Goal: Information Seeking & Learning: Find specific page/section

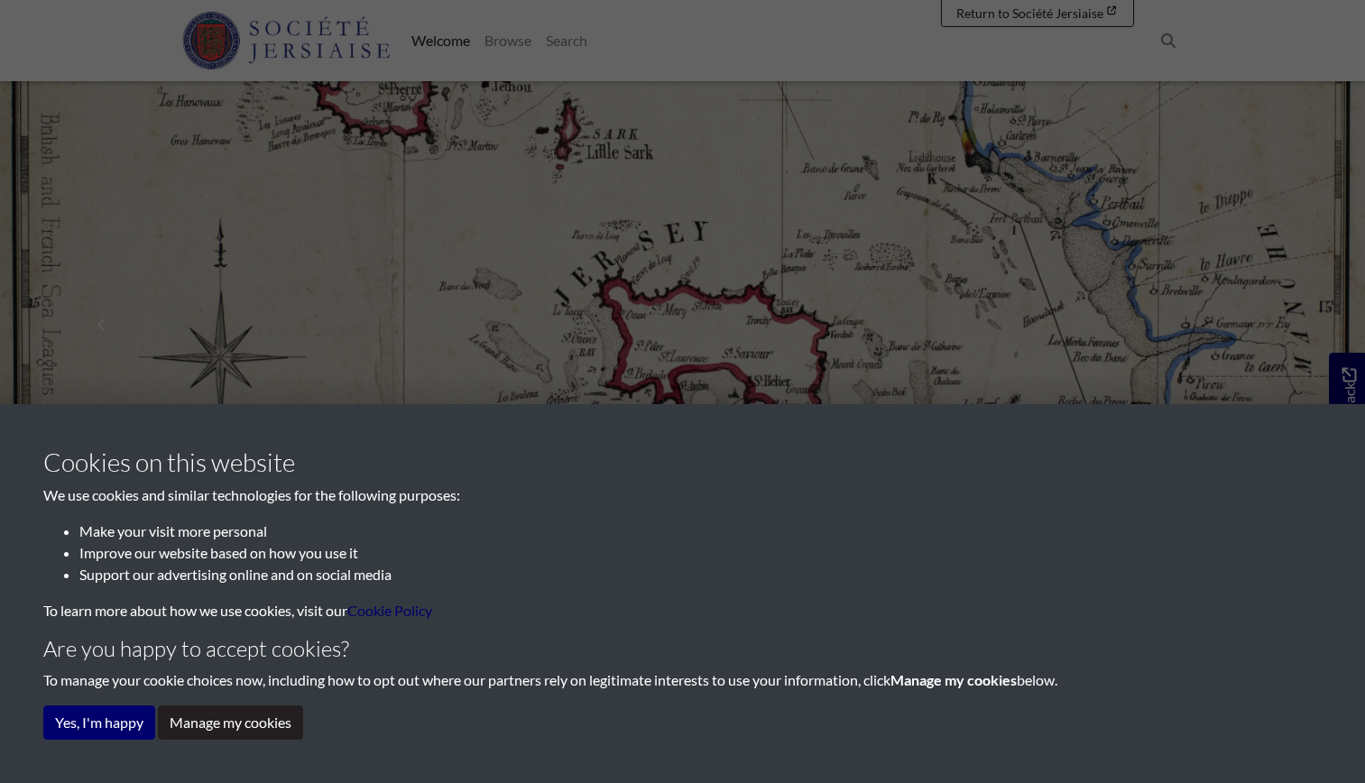
click at [106, 704] on div "Cookies on this website We use cookies and similar technologies for the followi…" at bounding box center [682, 593] width 1278 height 292
click at [115, 707] on button "Yes, I'm happy" at bounding box center [99, 722] width 112 height 34
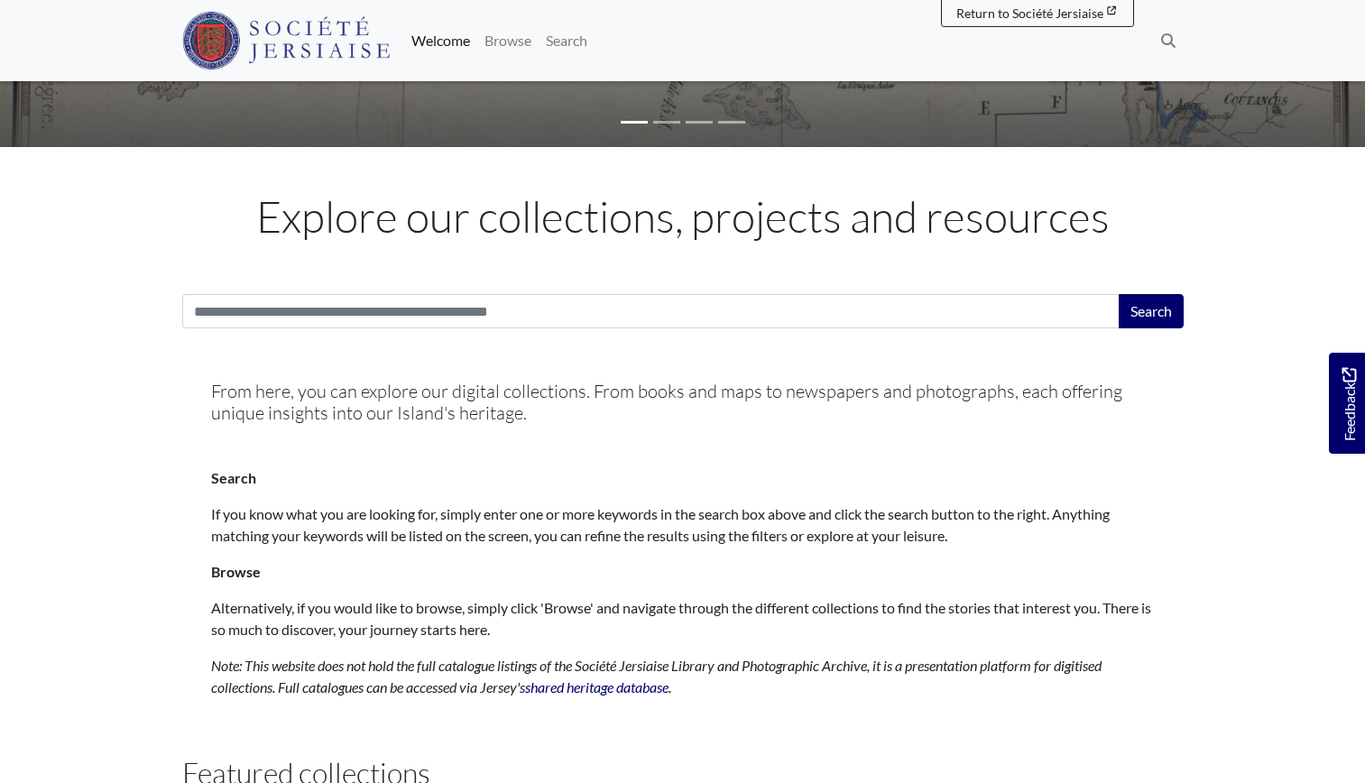
scroll to position [428, 0]
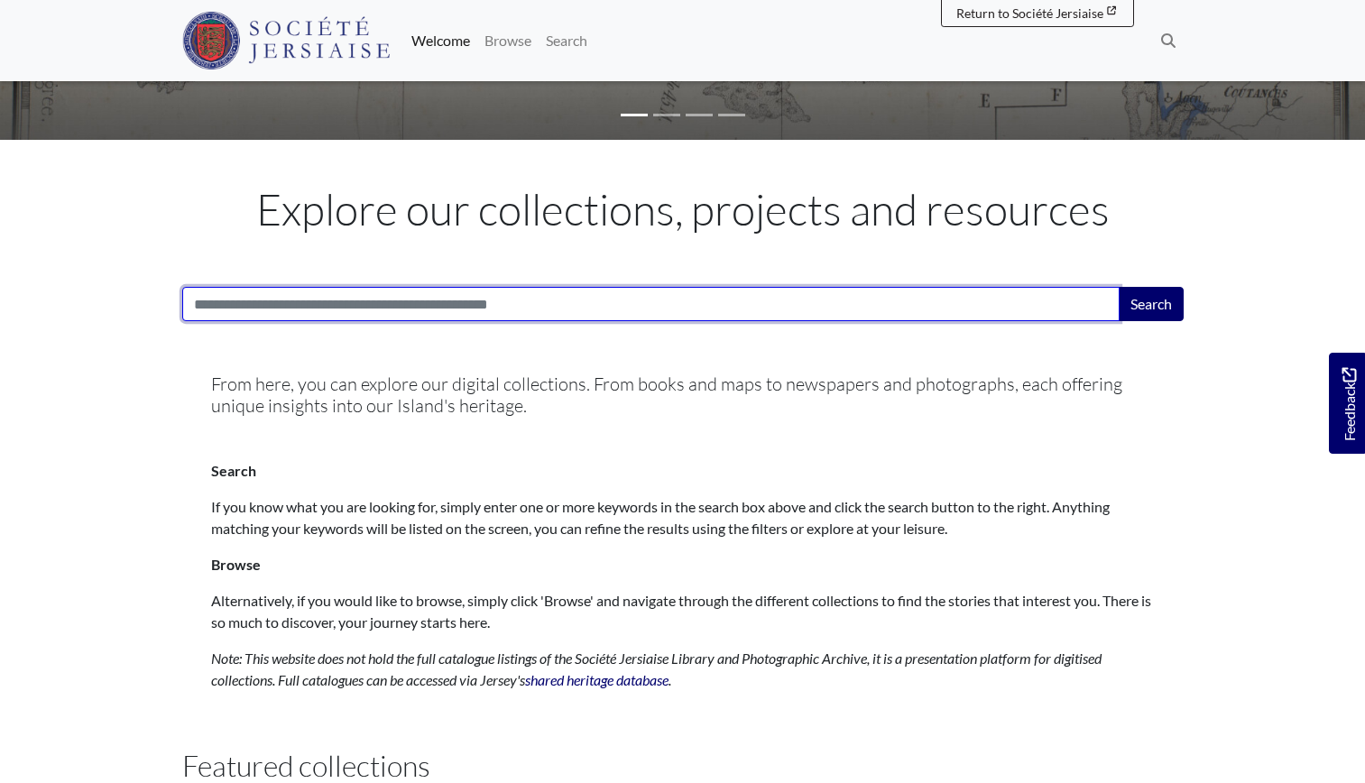
click at [661, 301] on input "Search:" at bounding box center [650, 304] width 937 height 34
type input "******"
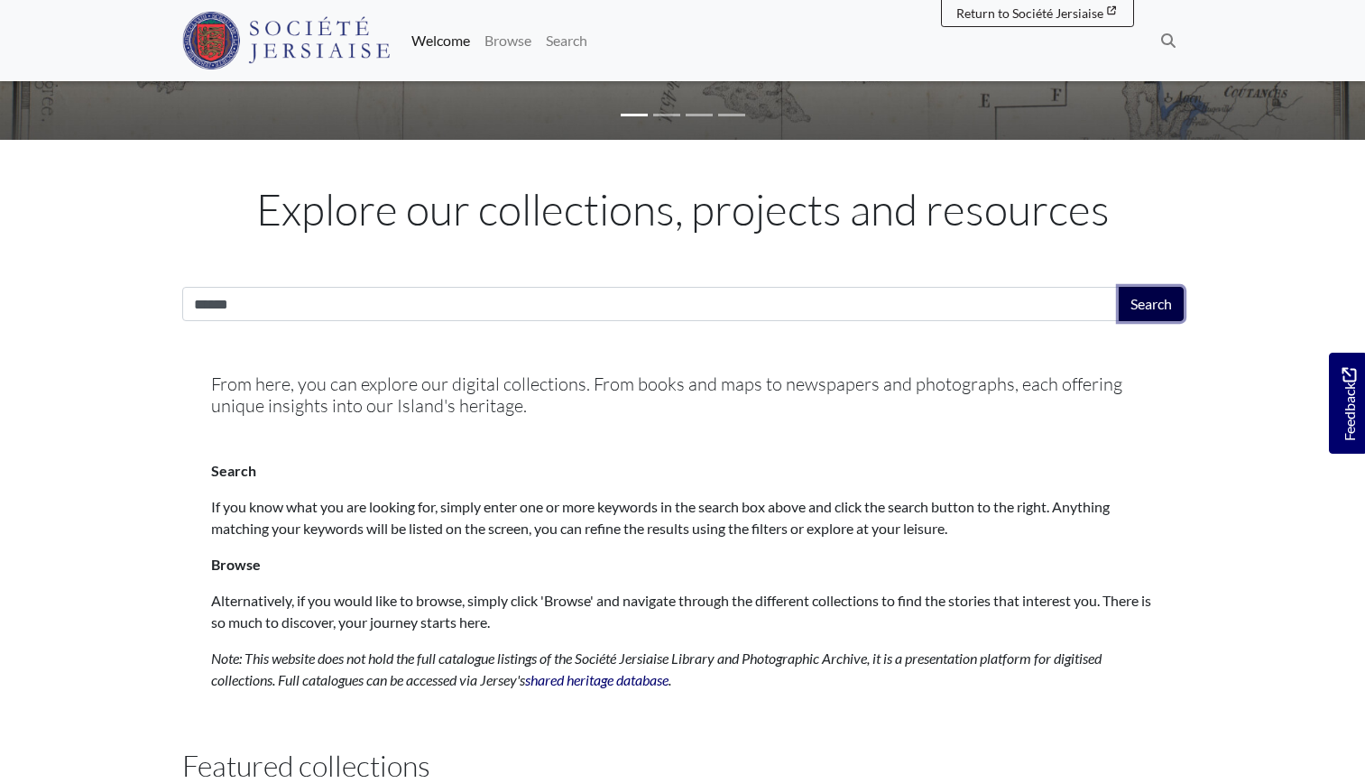
click at [1142, 311] on button "Search" at bounding box center [1150, 304] width 65 height 34
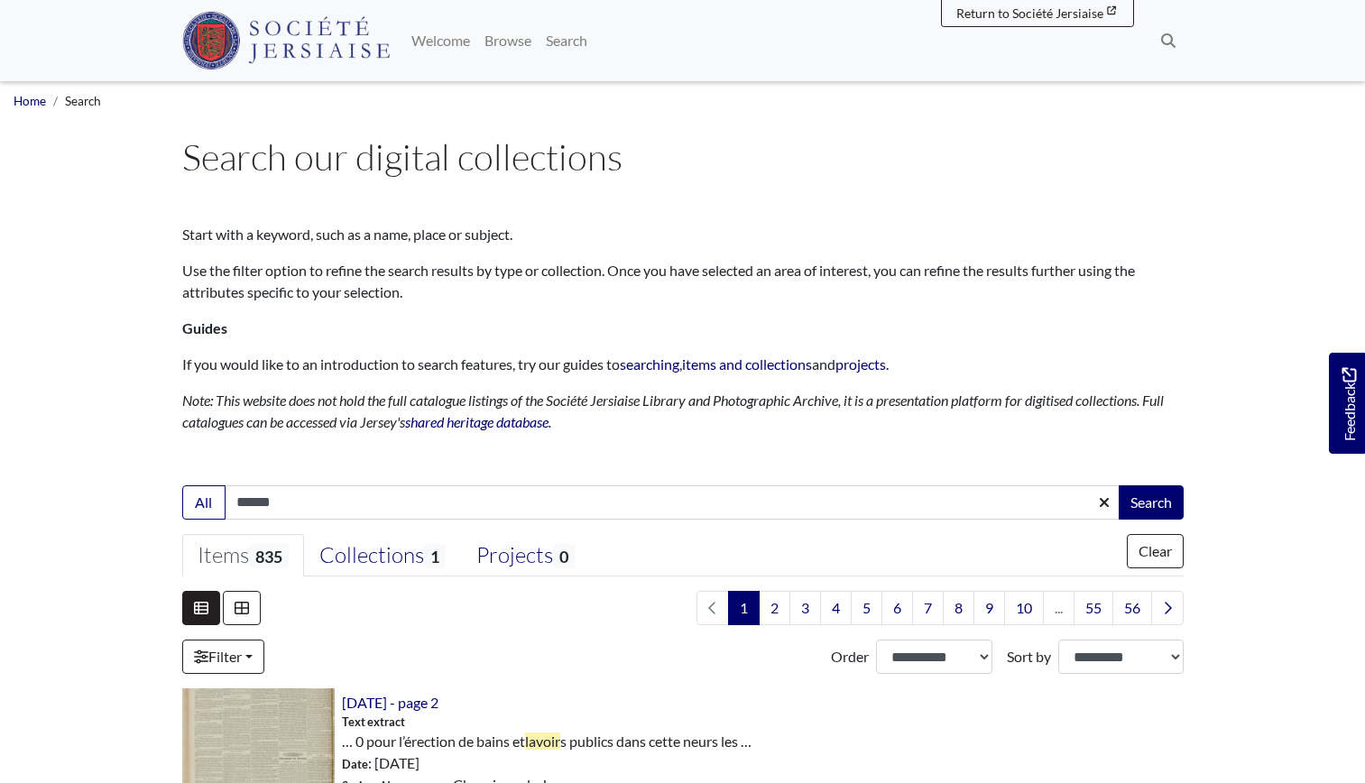
click at [257, 639] on div "1" at bounding box center [682, 632] width 1001 height 83
click at [257, 644] on link "Filter" at bounding box center [223, 656] width 82 height 34
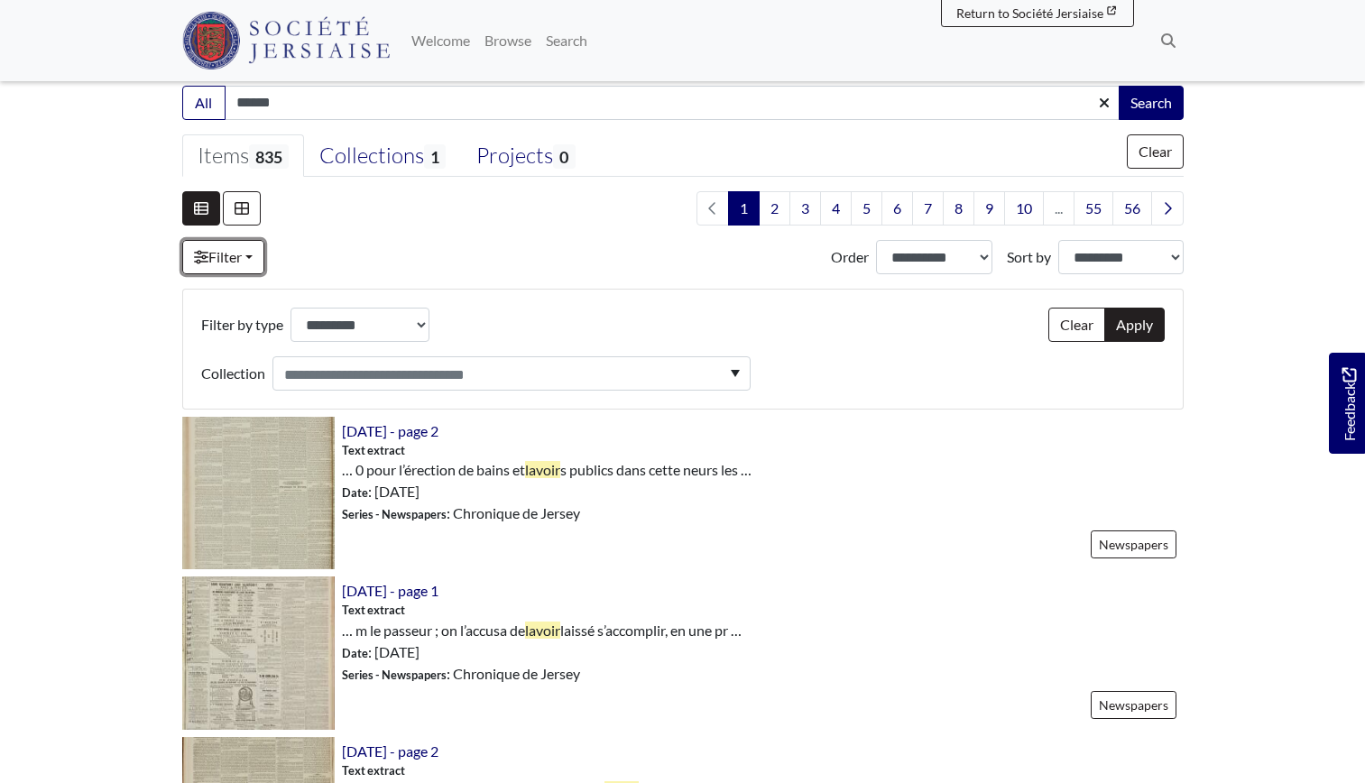
scroll to position [429, 0]
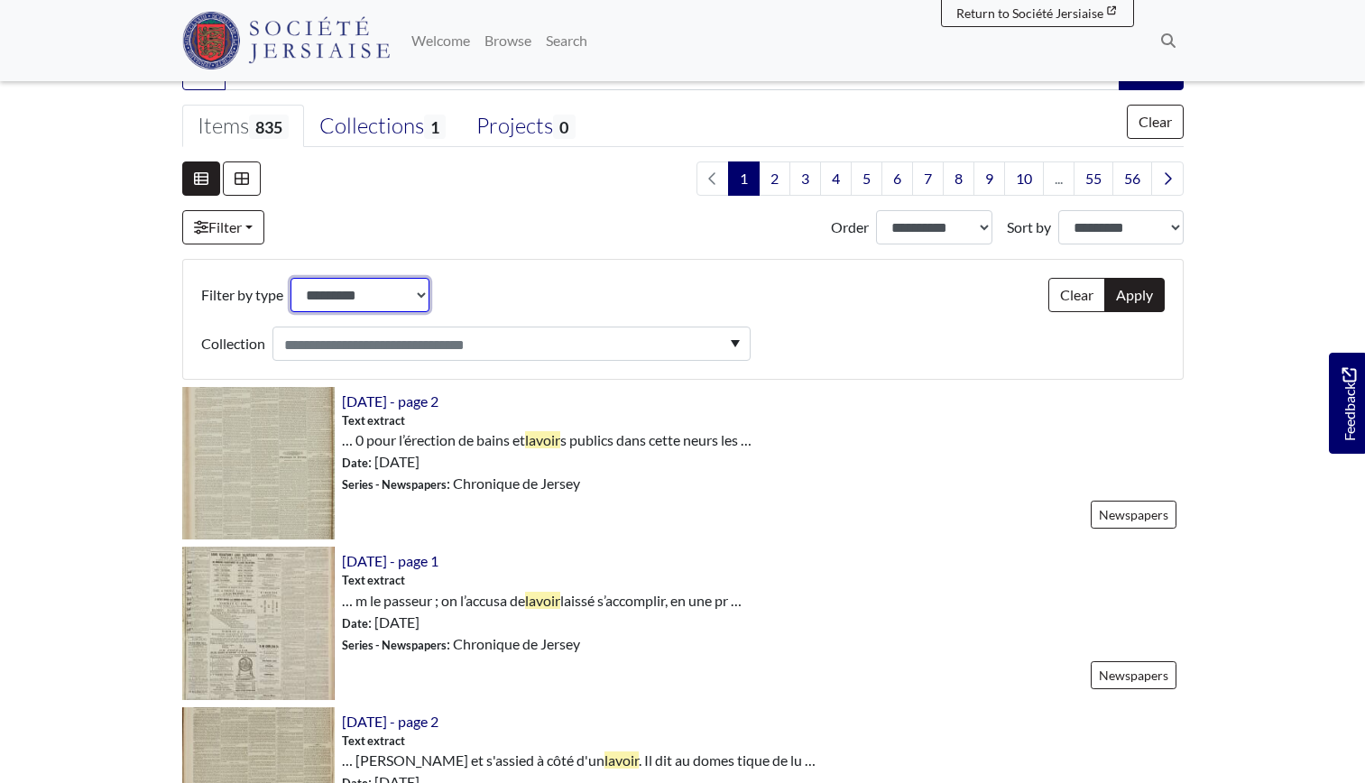
click at [345, 294] on select "**********" at bounding box center [359, 295] width 139 height 34
select select "***"
click at [291, 278] on select "**********" at bounding box center [359, 295] width 139 height 34
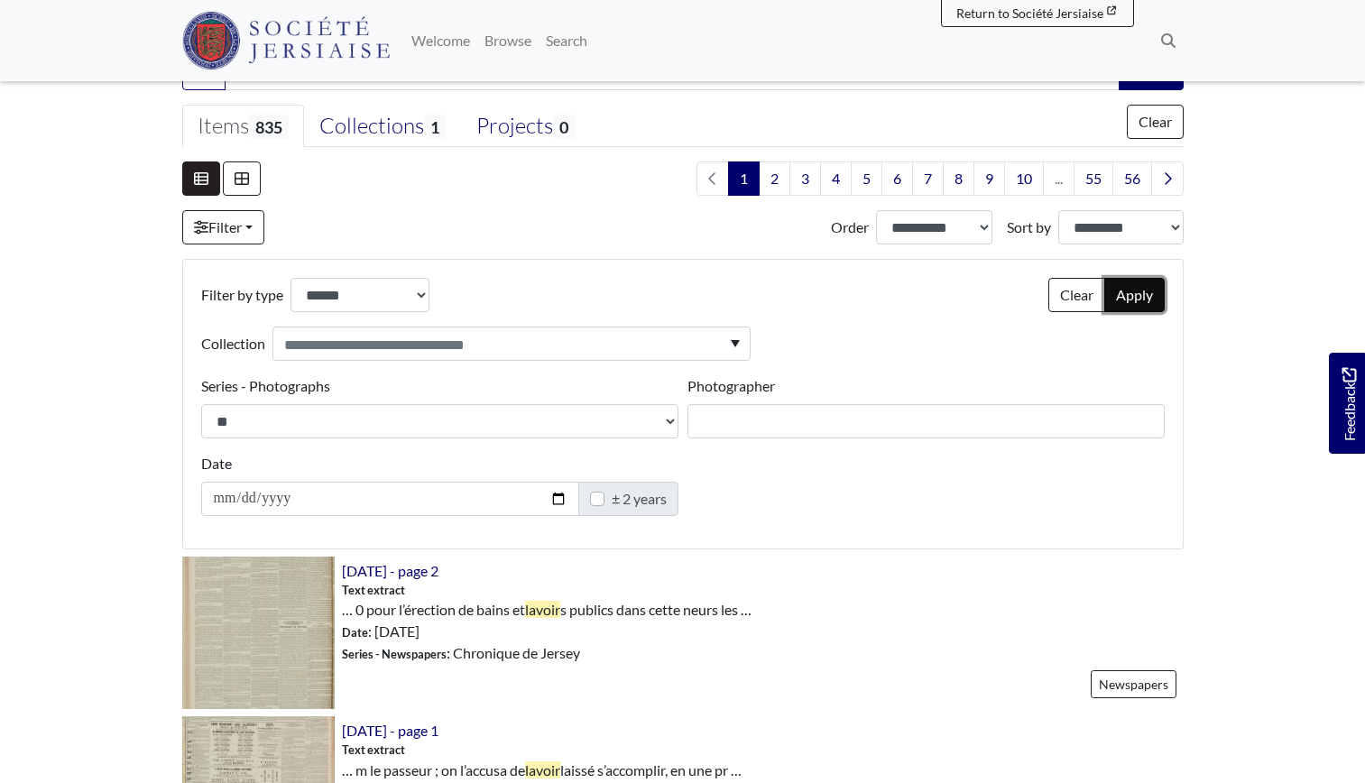
click at [1126, 295] on button "Apply" at bounding box center [1134, 295] width 60 height 34
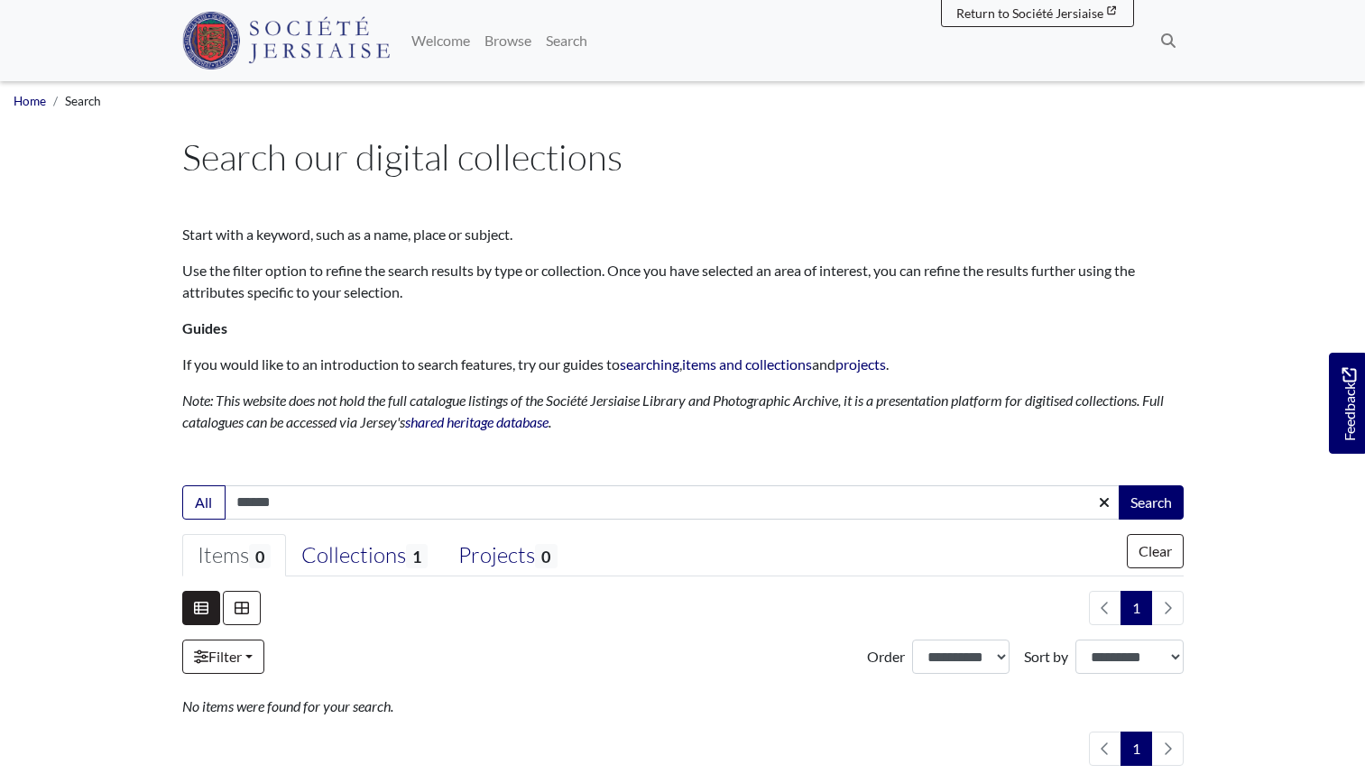
select select "***"
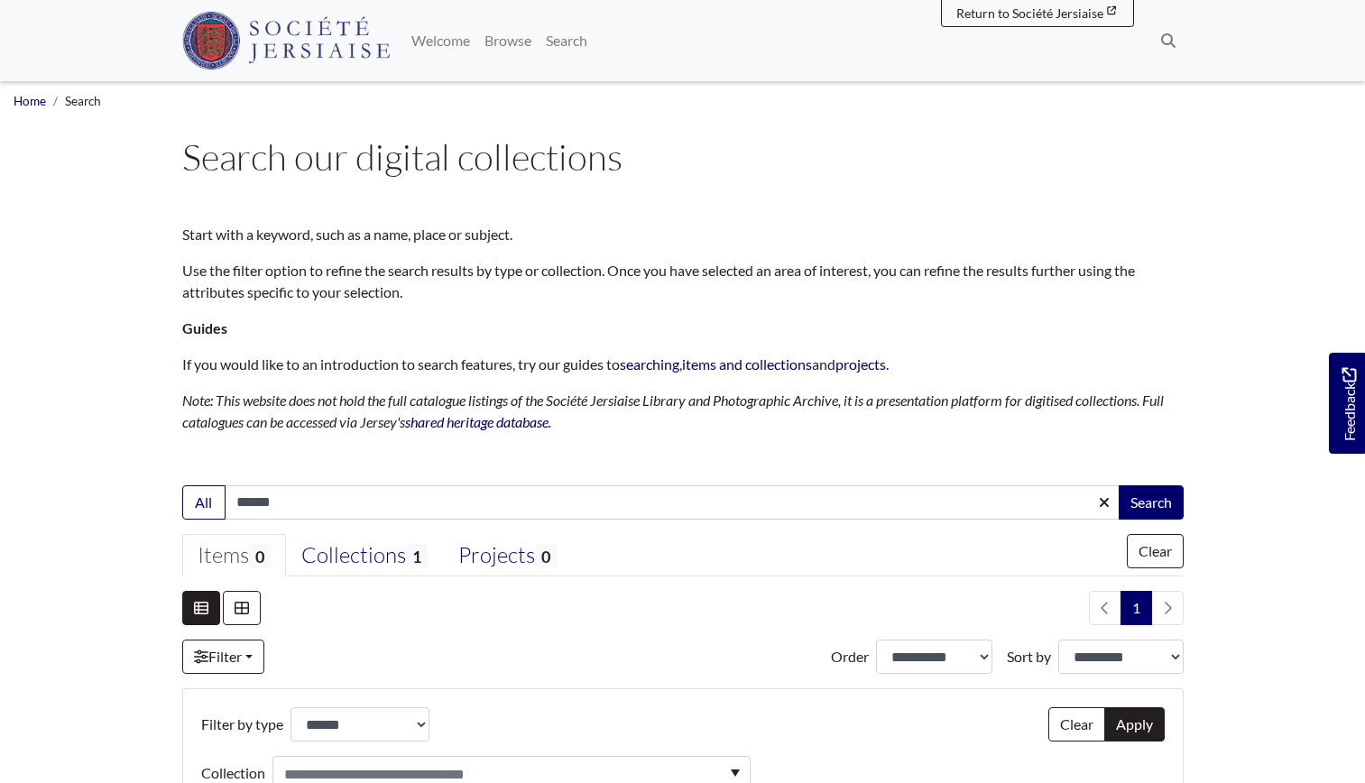
click at [1358, 170] on body "Menu" at bounding box center [682, 686] width 1365 height 1372
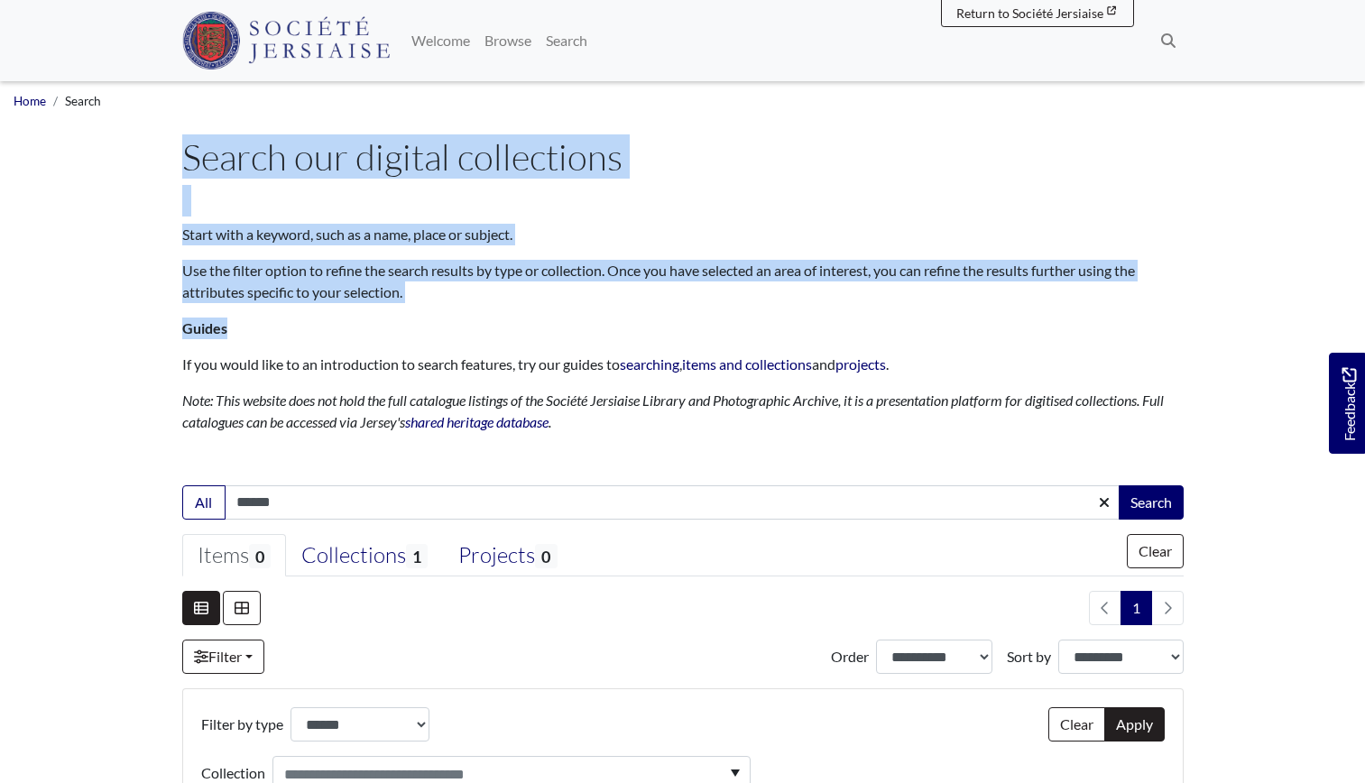
drag, startPoint x: 1361, startPoint y: 170, endPoint x: 1381, endPoint y: 327, distance: 157.3
click at [1364, 327] on html "Menu" at bounding box center [682, 686] width 1365 height 1372
click at [30, 101] on link "Home" at bounding box center [30, 101] width 32 height 14
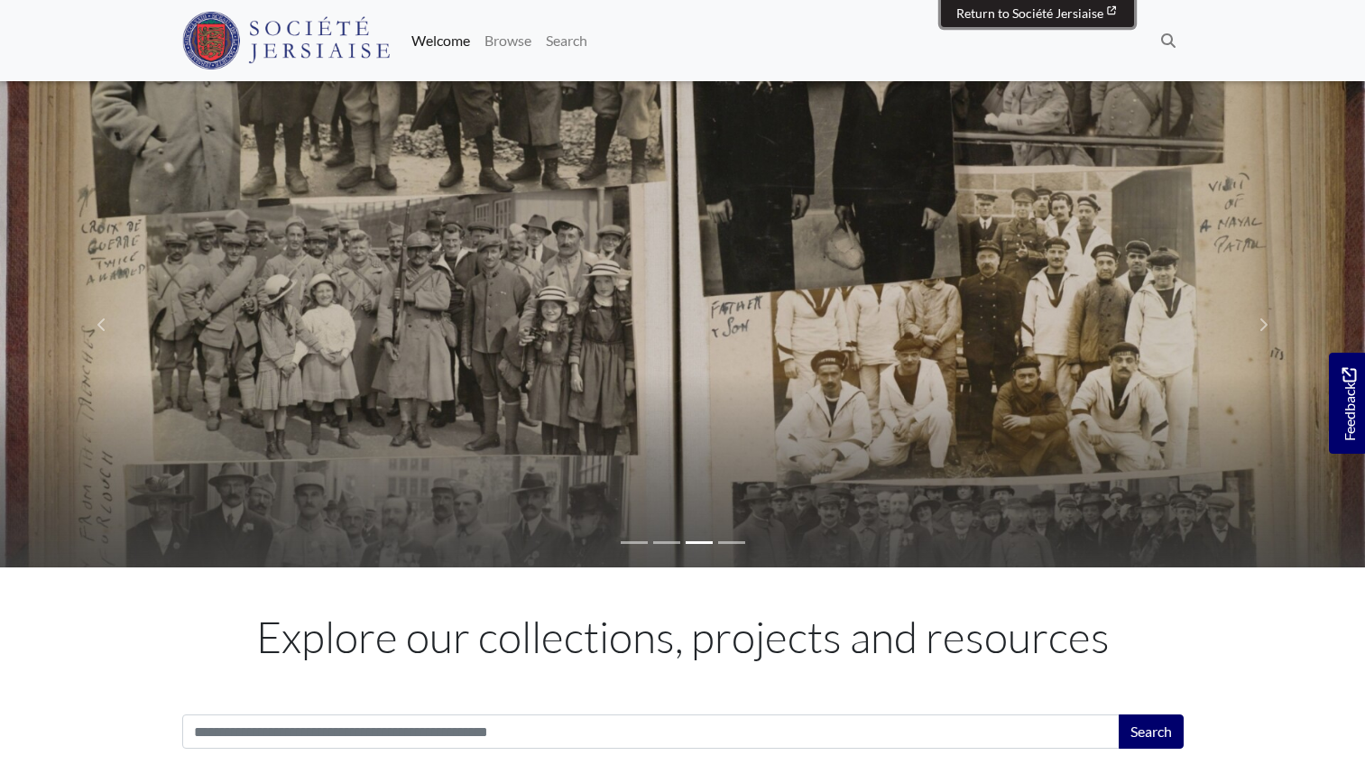
click at [1019, 17] on span "Return to Société Jersiaise" at bounding box center [1029, 12] width 147 height 15
click at [518, 38] on link "Browse" at bounding box center [507, 41] width 61 height 36
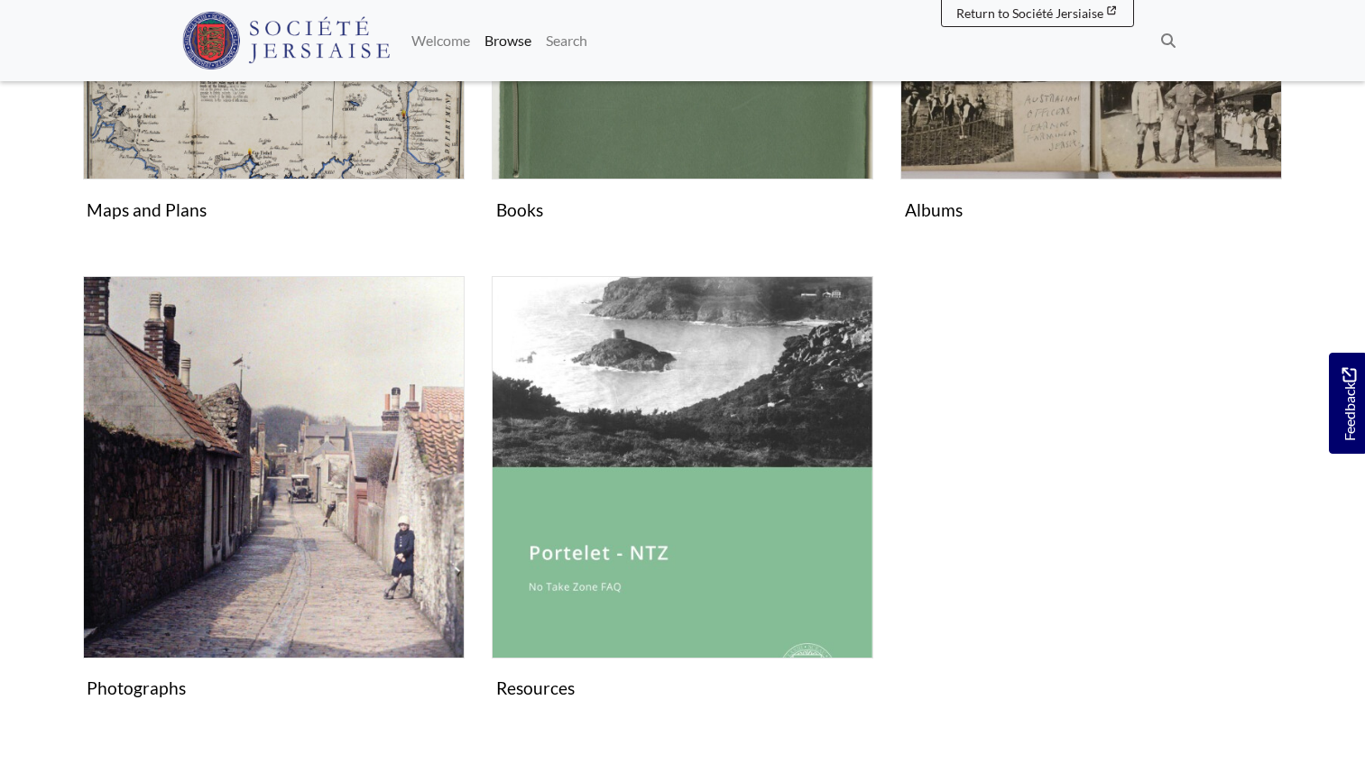
scroll to position [1097, 0]
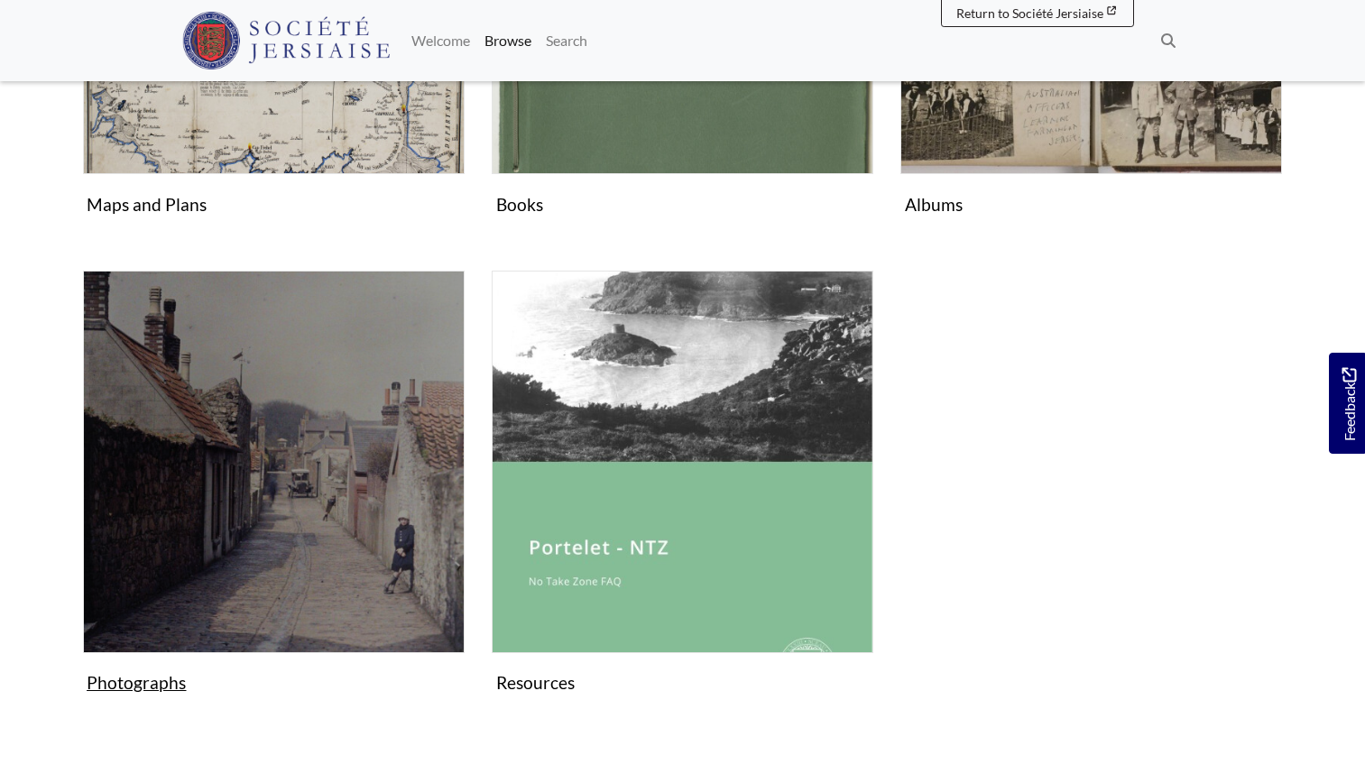
click at [230, 549] on img "Subcollection" at bounding box center [274, 462] width 382 height 382
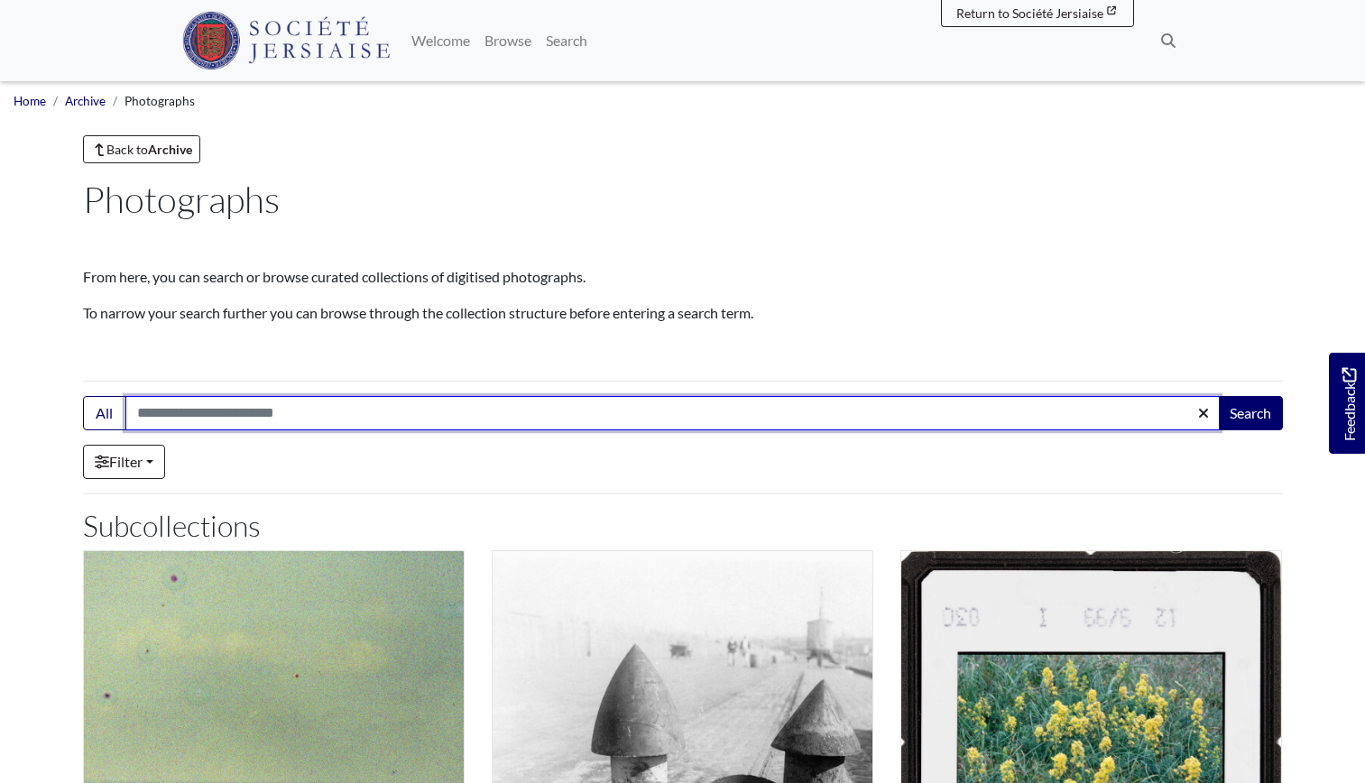
click at [879, 408] on input "Search:" at bounding box center [672, 413] width 1094 height 34
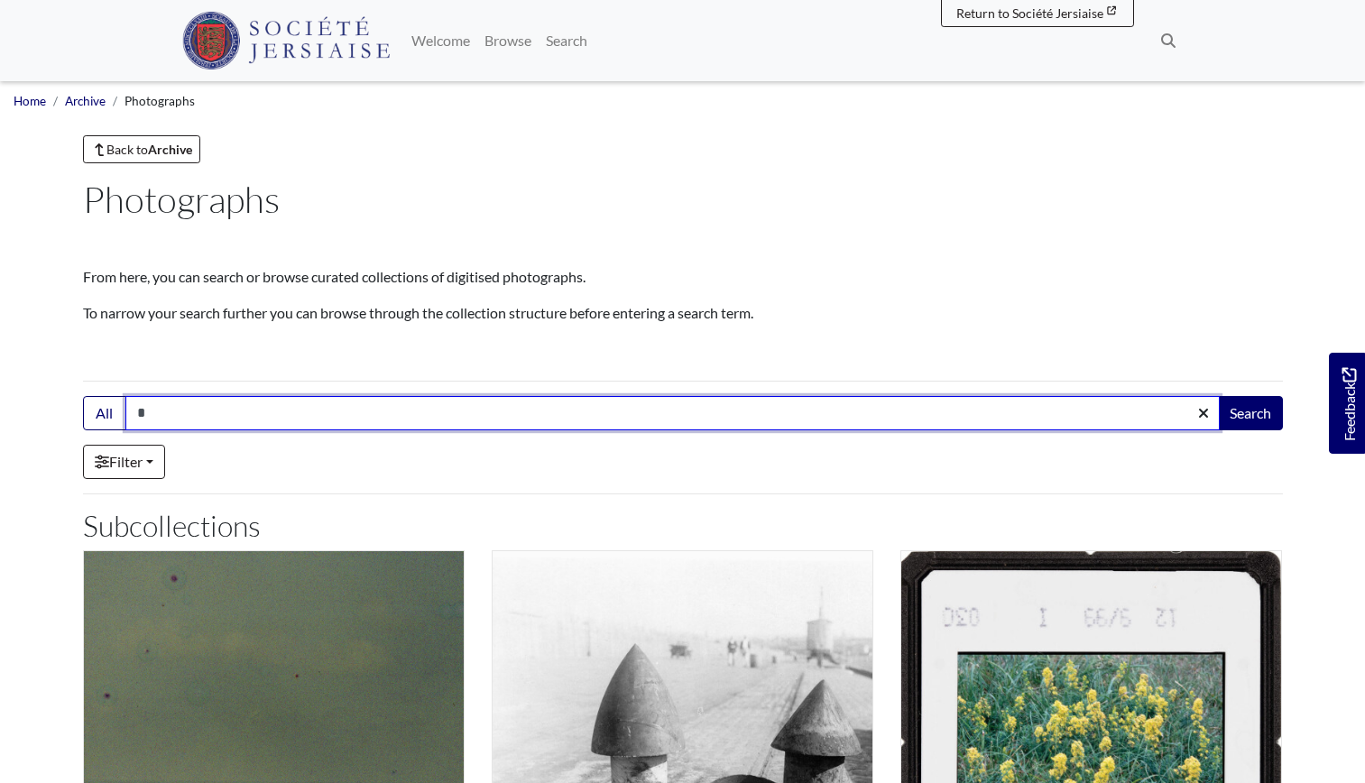
type input "******"
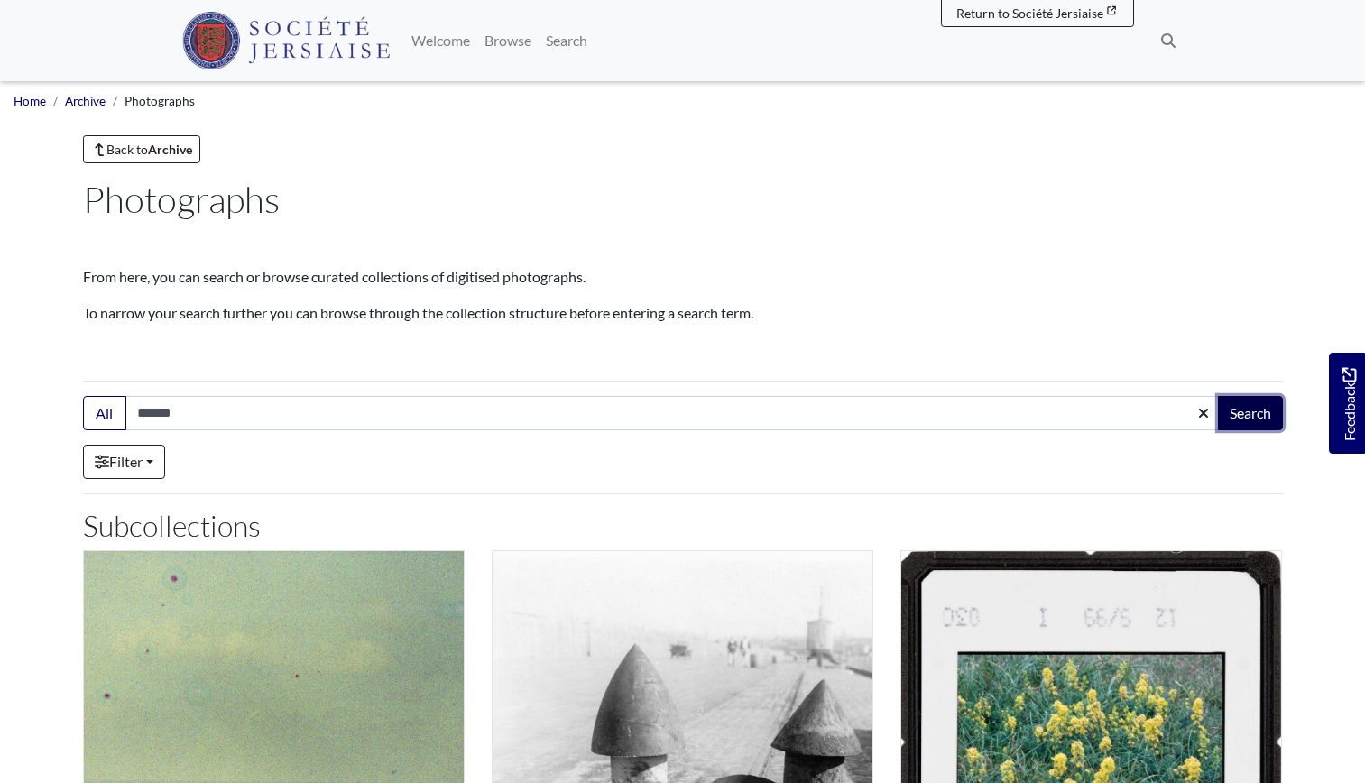
click at [1244, 413] on button "Search" at bounding box center [1250, 413] width 65 height 34
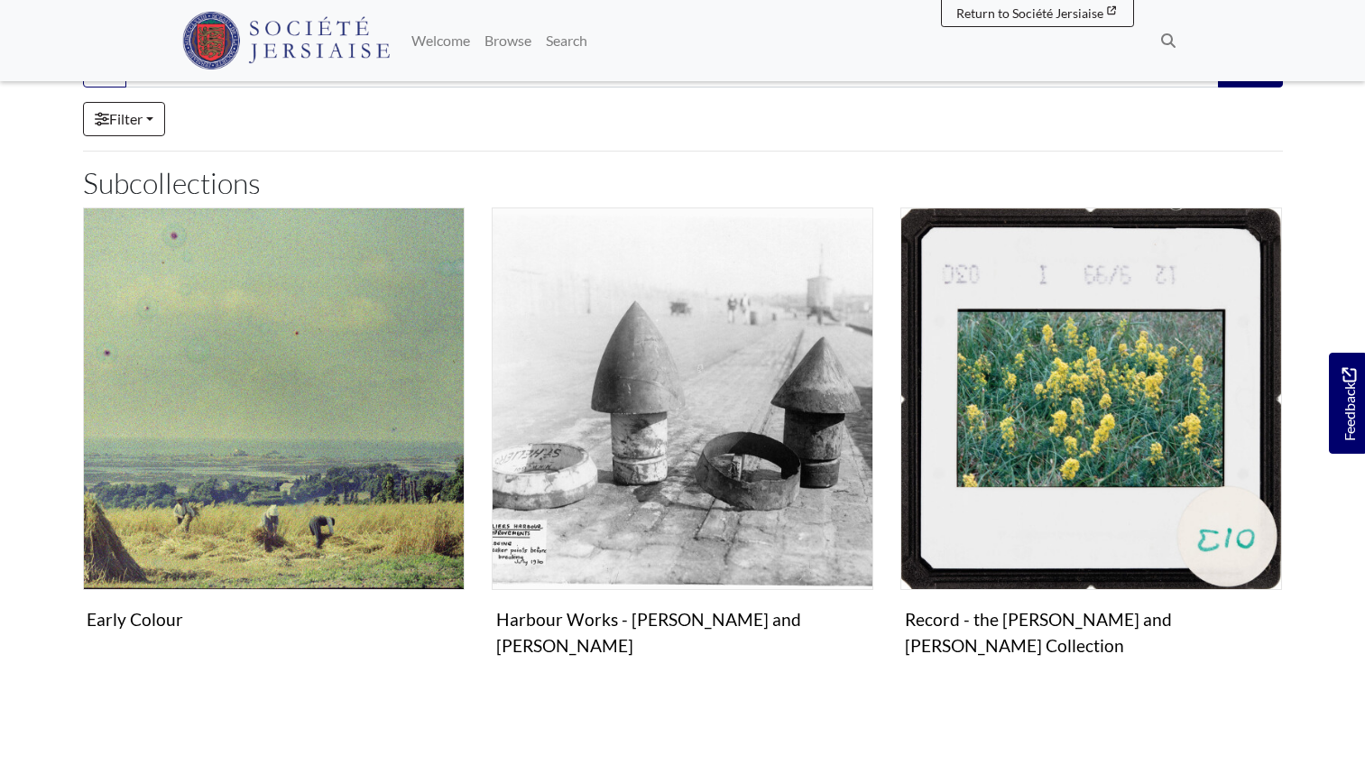
scroll to position [345, 0]
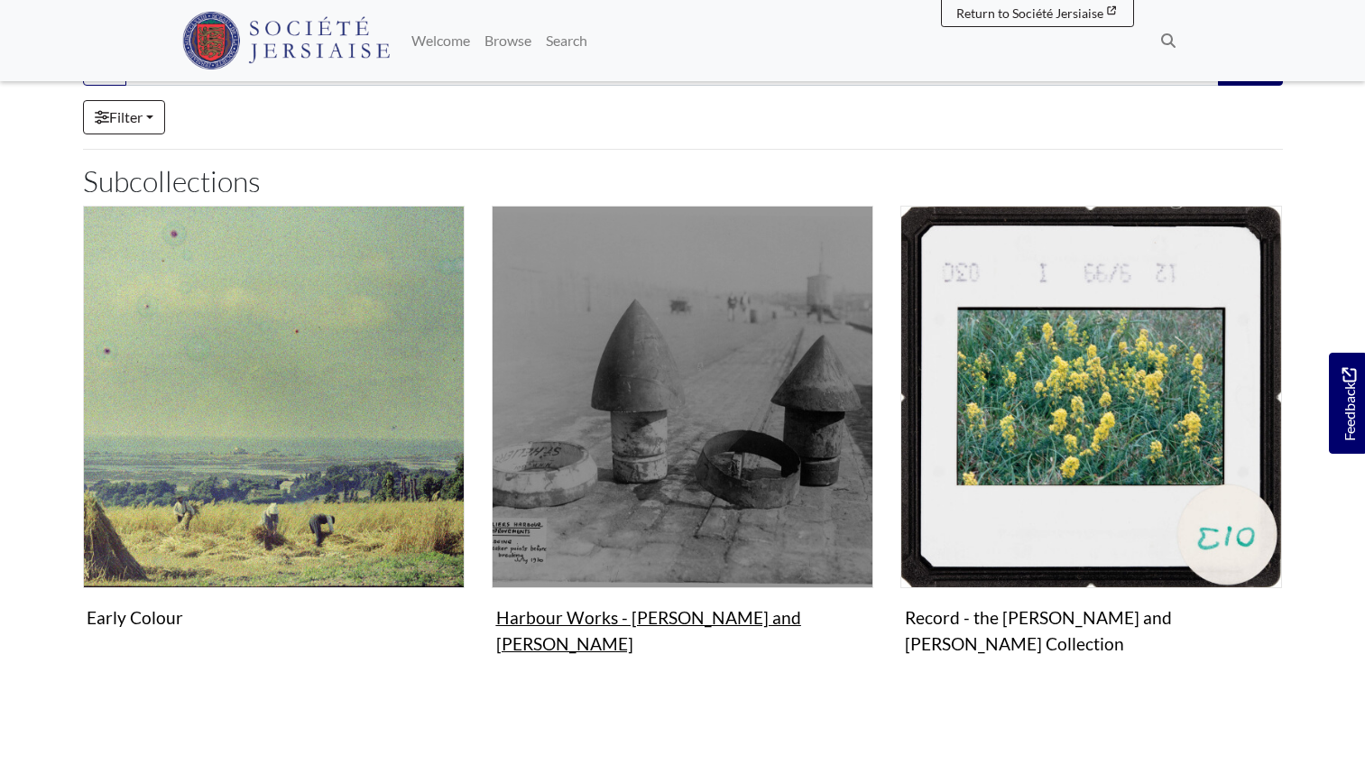
click at [673, 400] on img "Subcollection" at bounding box center [683, 397] width 382 height 382
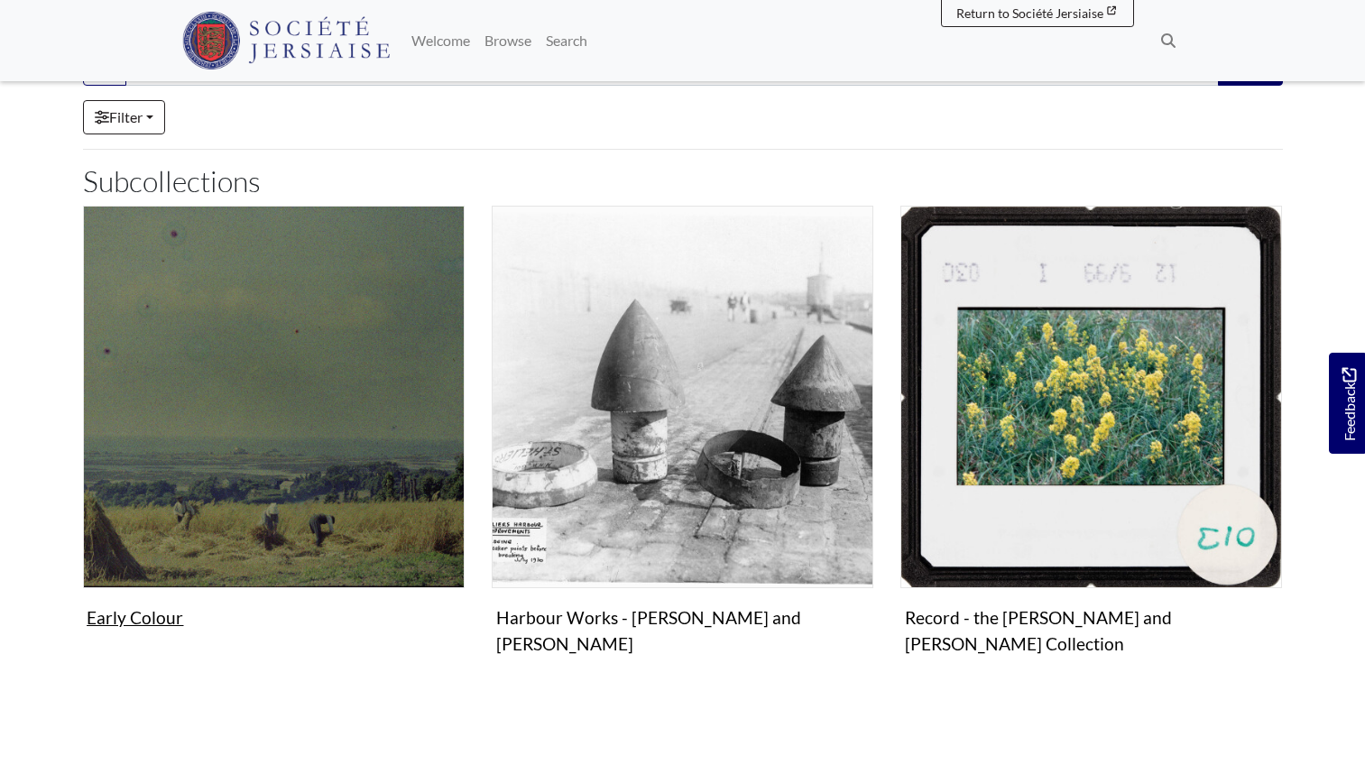
click at [199, 373] on img "Subcollection" at bounding box center [274, 397] width 382 height 382
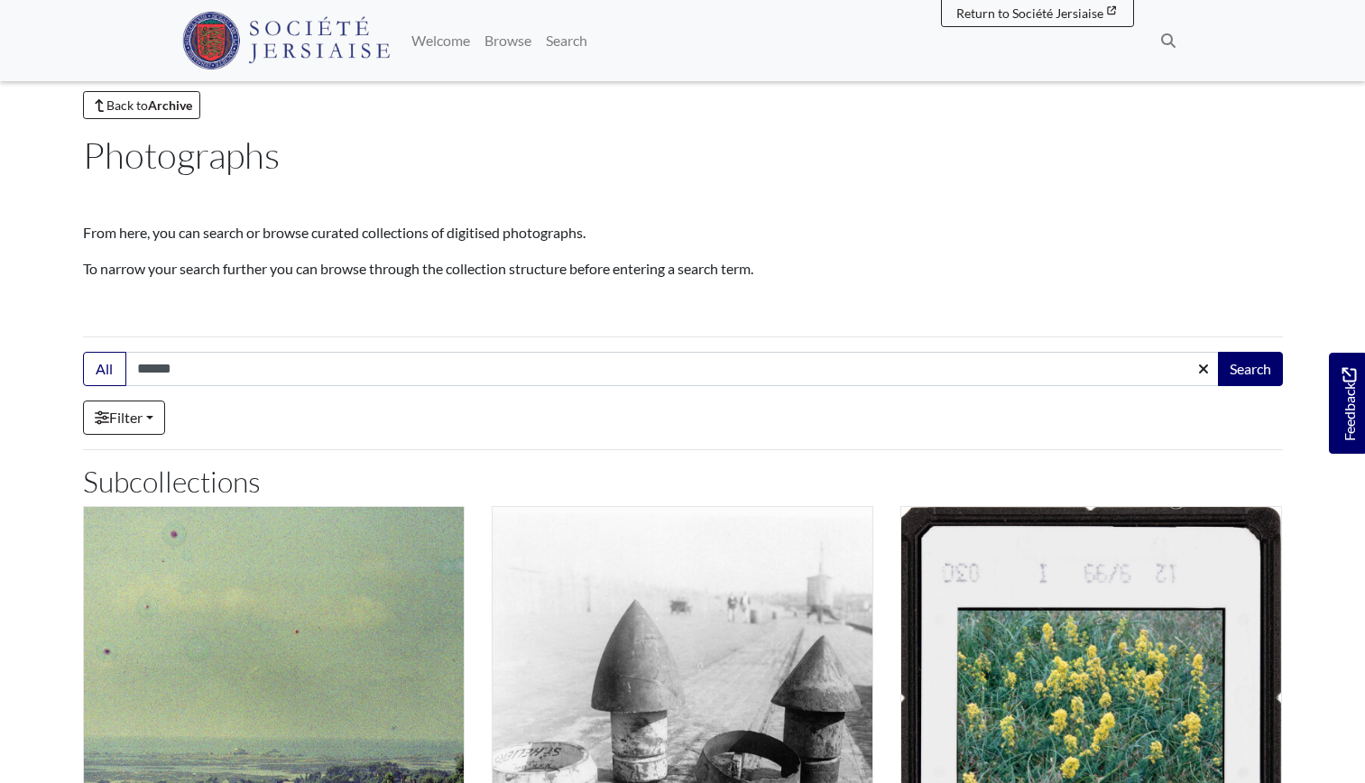
scroll to position [0, 0]
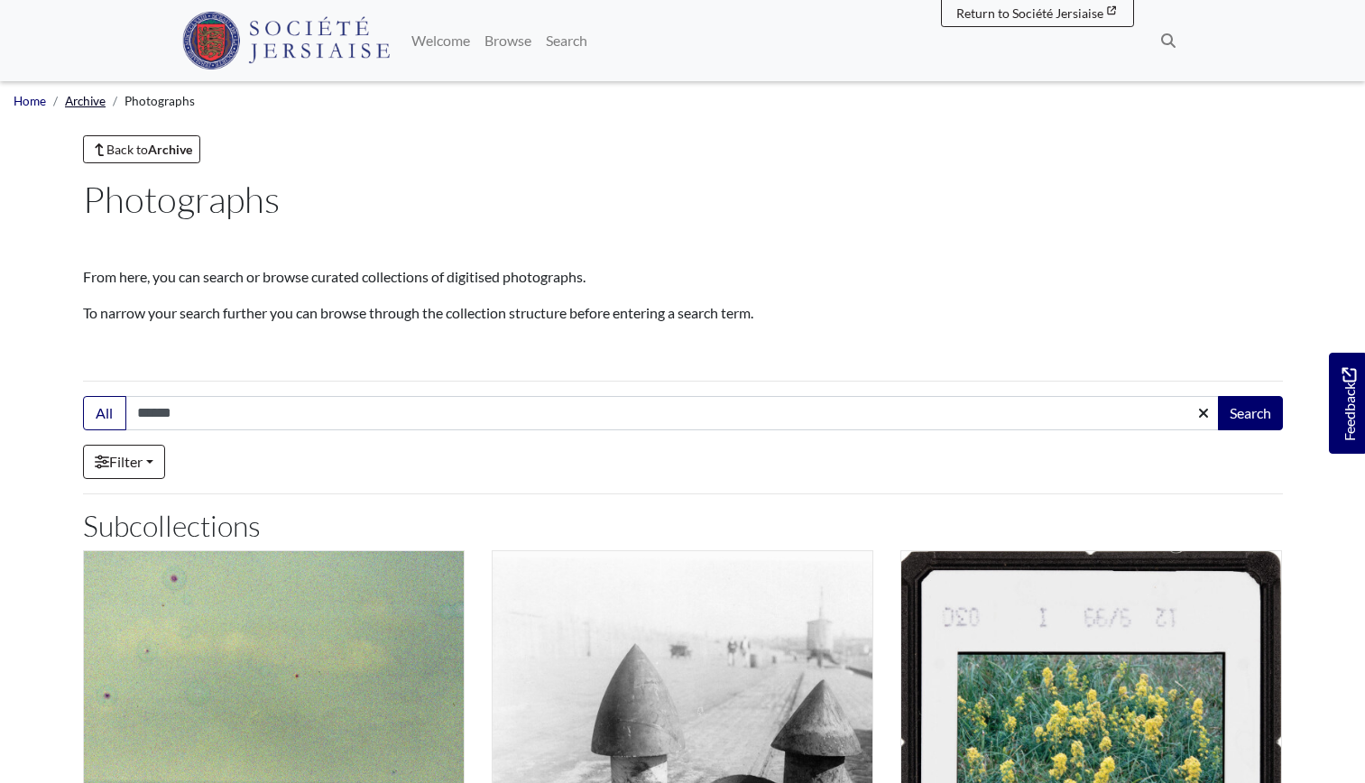
click at [86, 98] on link "Archive" at bounding box center [85, 101] width 41 height 14
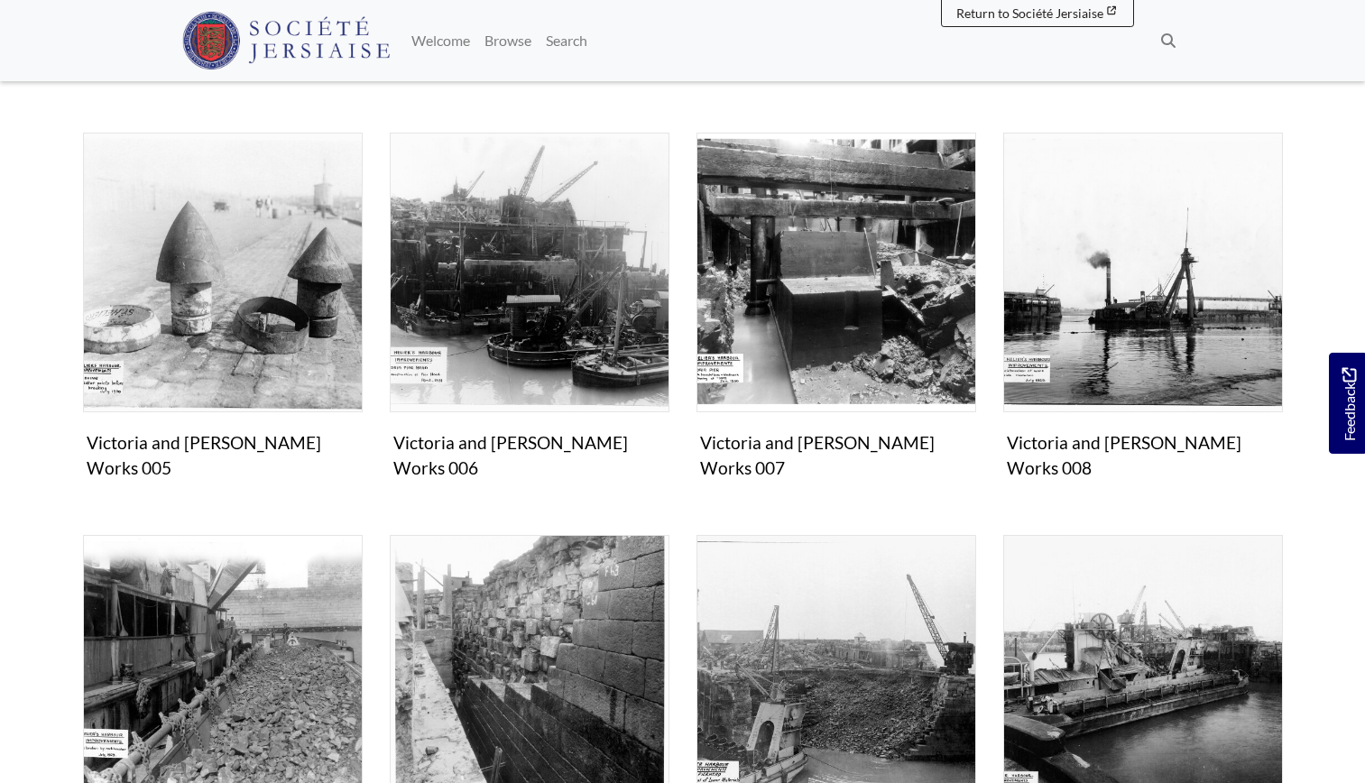
scroll to position [954, 0]
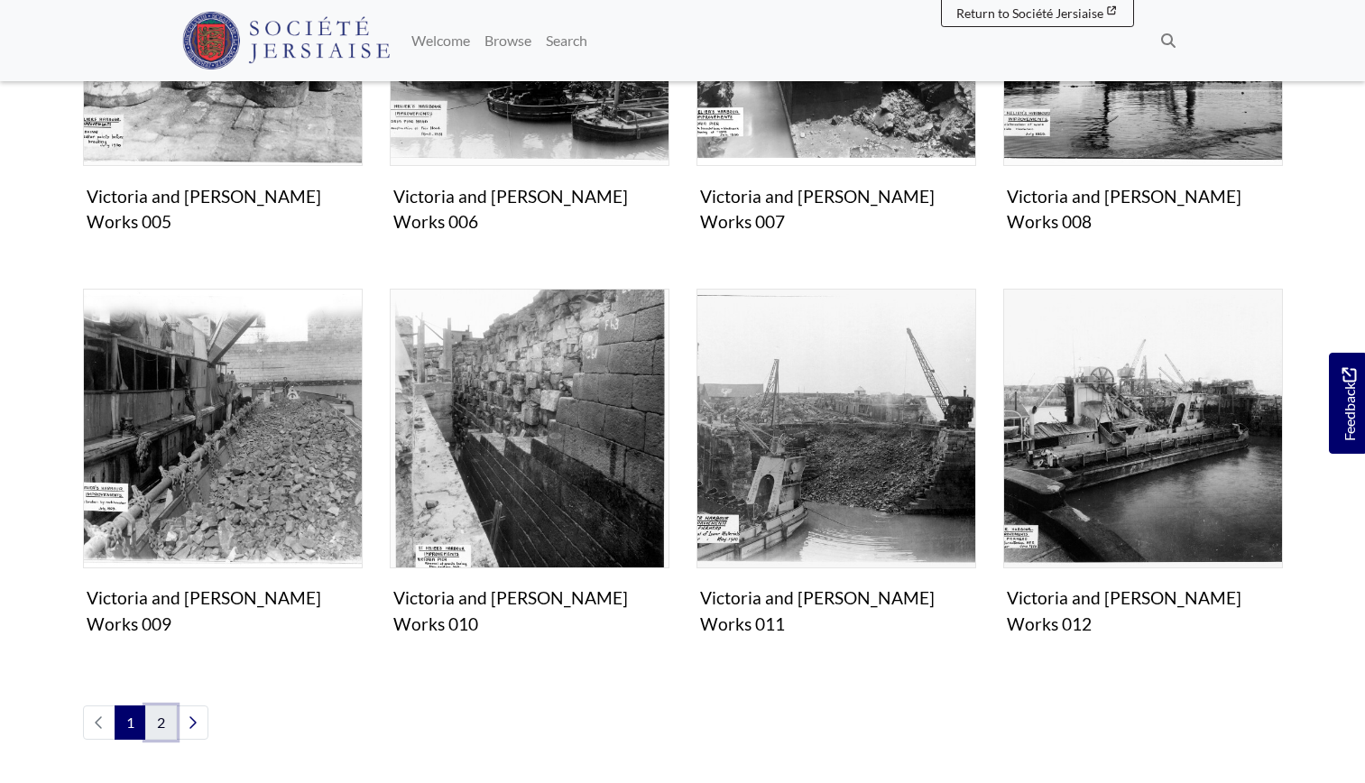
click at [170, 705] on link "2" at bounding box center [161, 722] width 32 height 34
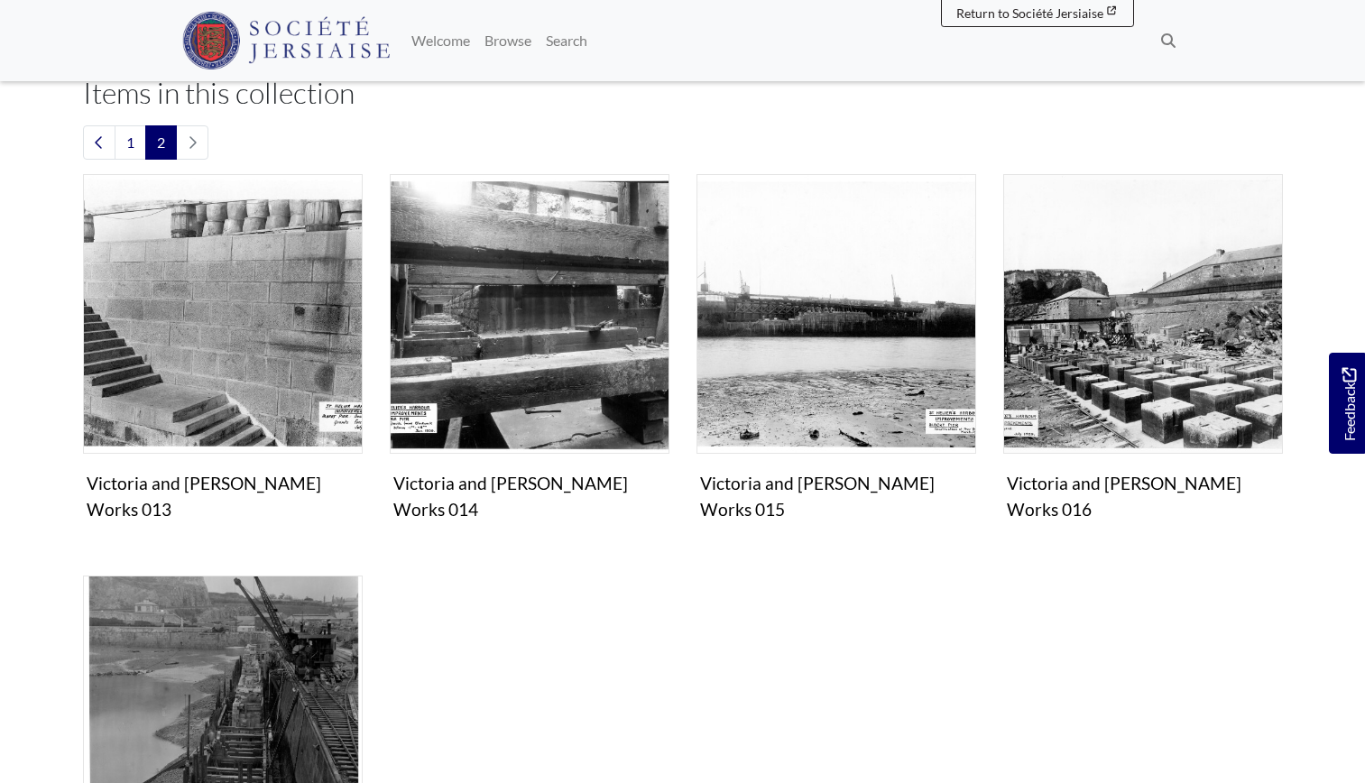
scroll to position [338, 0]
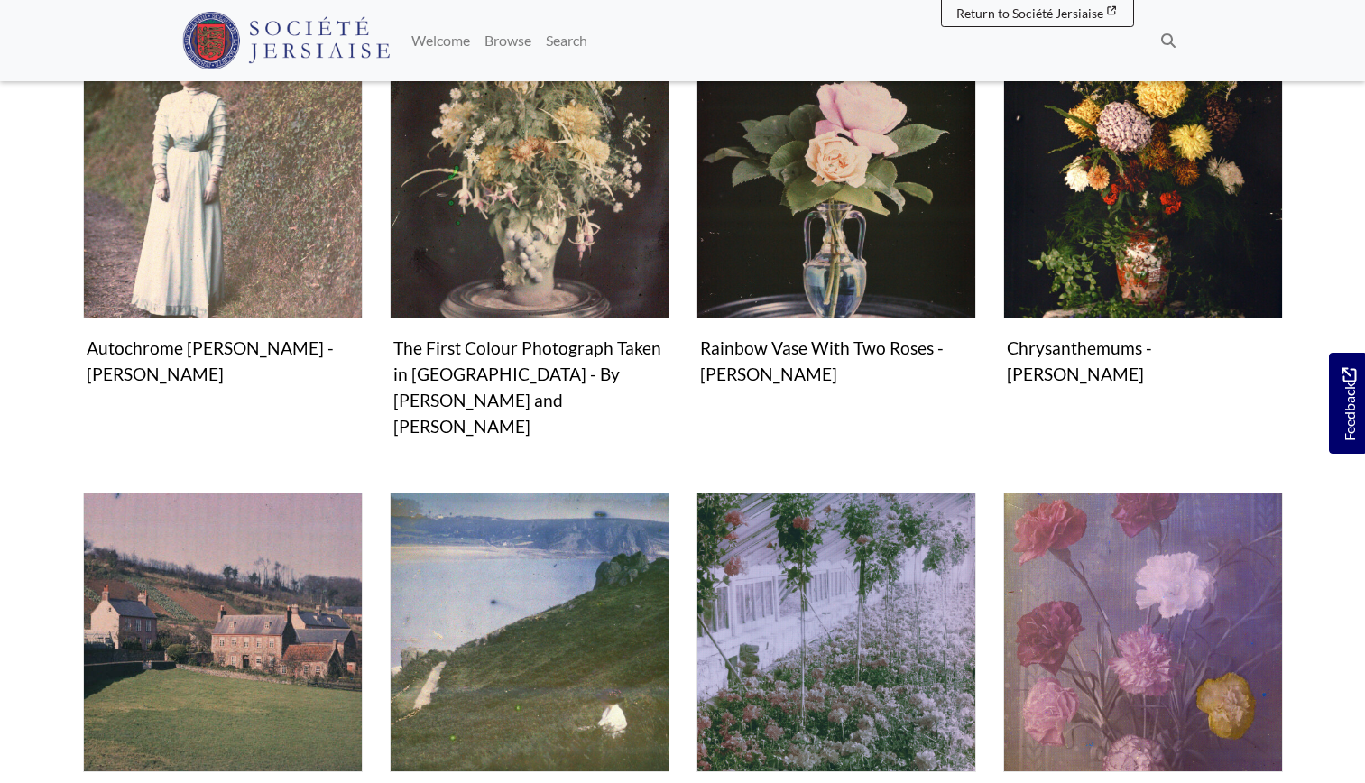
scroll to position [1214, 0]
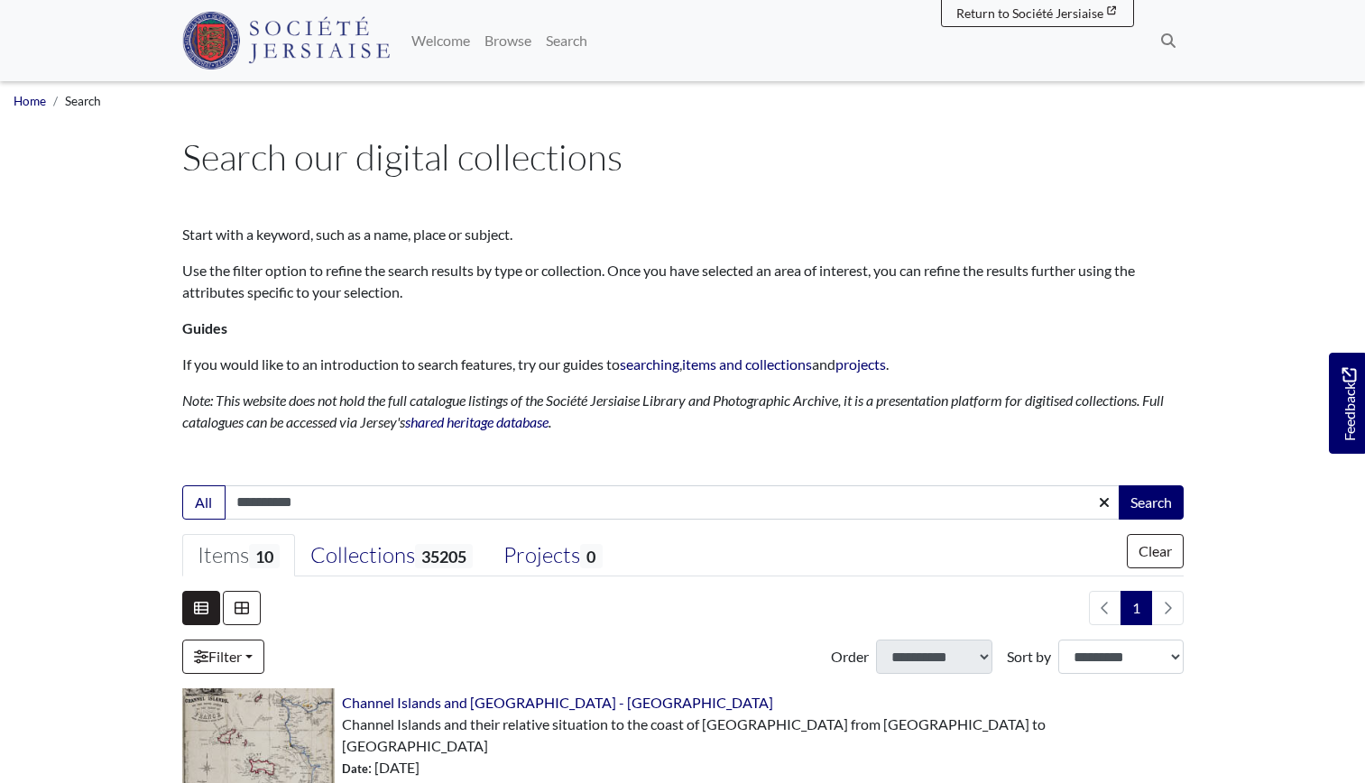
type input "**********"
click at [1118, 485] on button "Search" at bounding box center [1150, 502] width 65 height 34
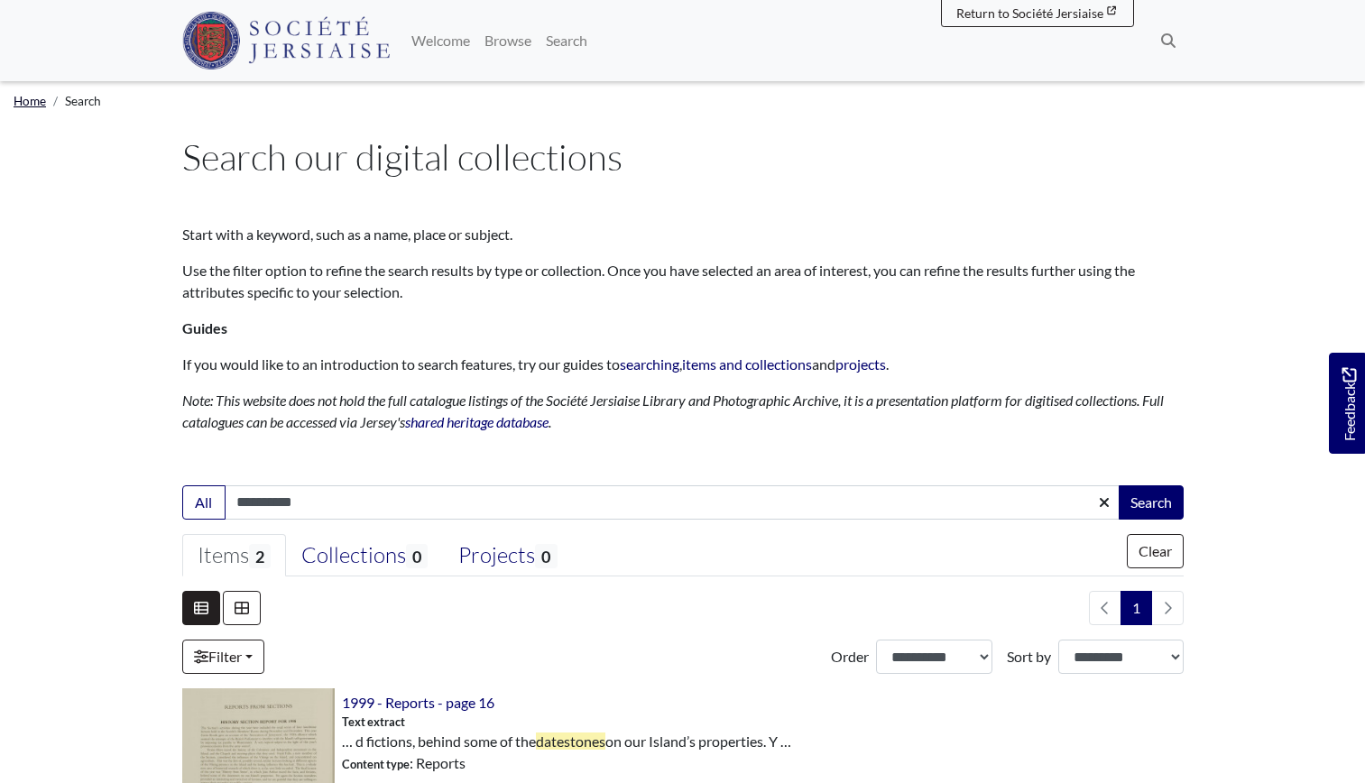
click at [36, 94] on link "Home" at bounding box center [30, 101] width 32 height 14
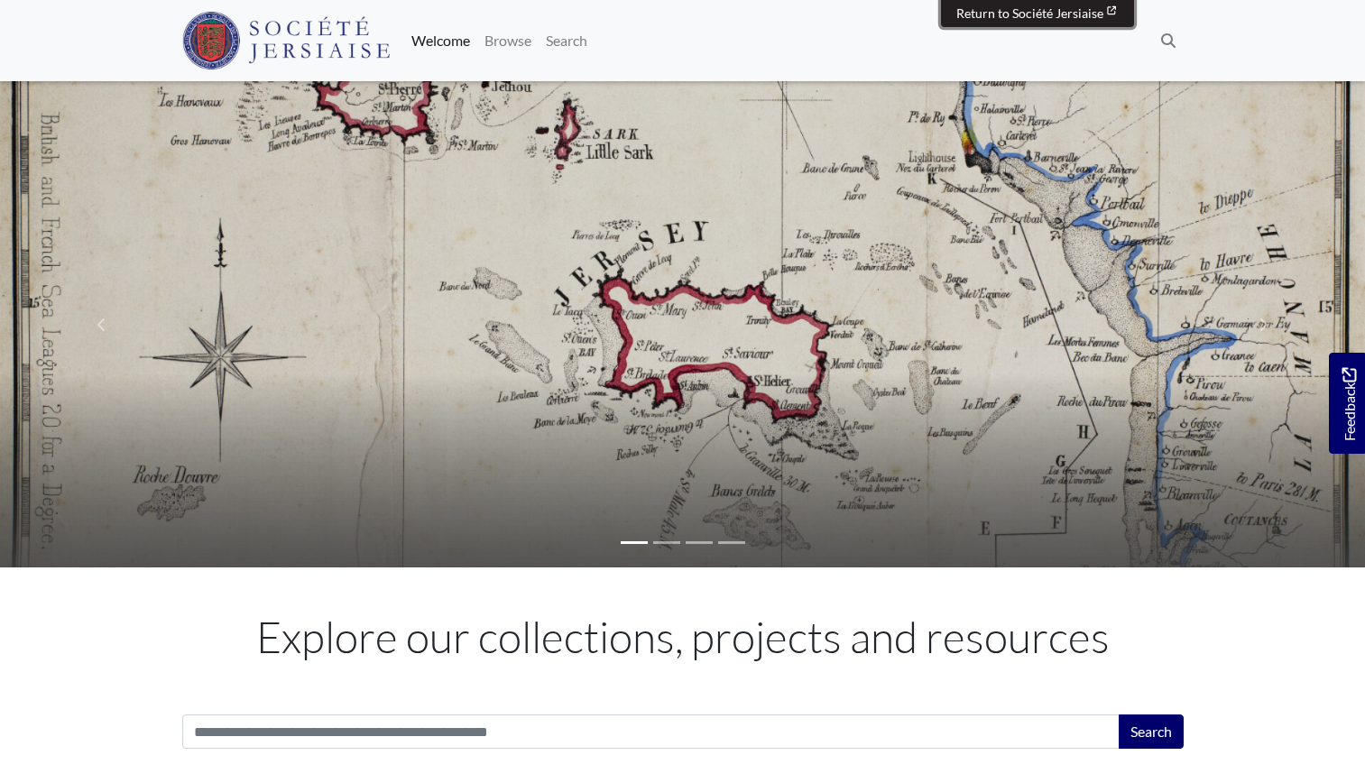
click at [1054, 24] on link "Return to Société Jersiaise Société Jersiaise" at bounding box center [1037, 13] width 193 height 28
